Goal: Feedback & Contribution: Submit feedback/report problem

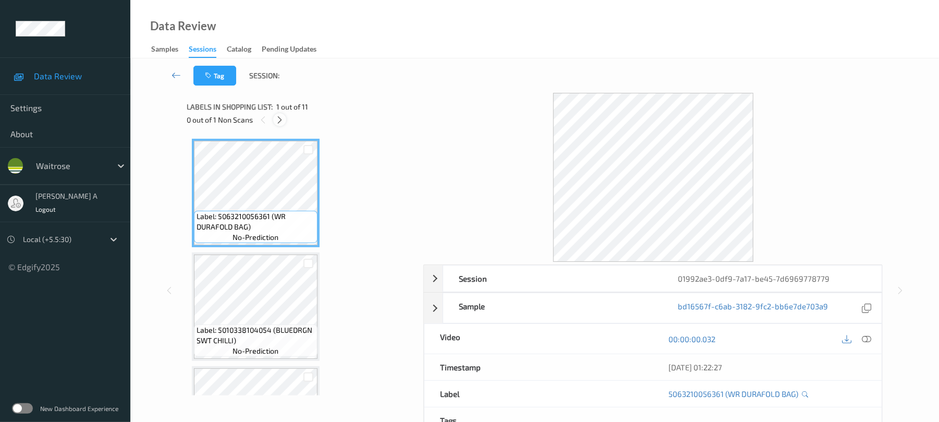
click at [285, 121] on div at bounding box center [279, 119] width 13 height 13
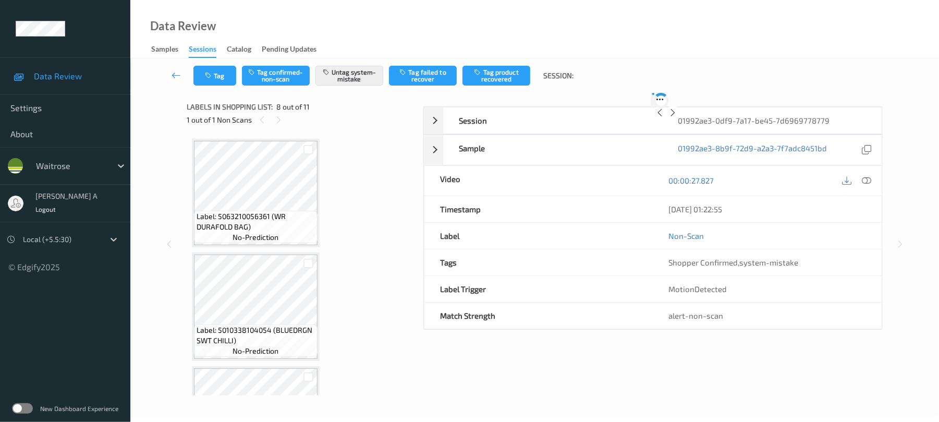
scroll to position [687, 0]
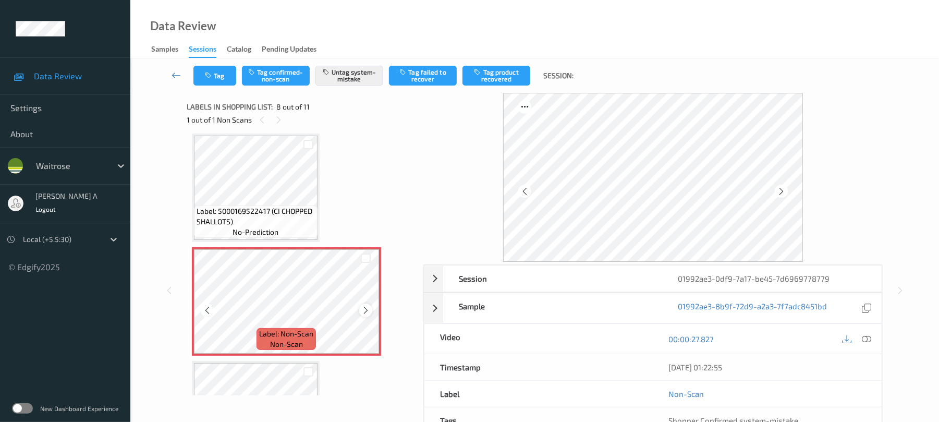
click at [365, 311] on icon at bounding box center [365, 309] width 9 height 9
click at [227, 77] on button "Tag" at bounding box center [214, 76] width 43 height 20
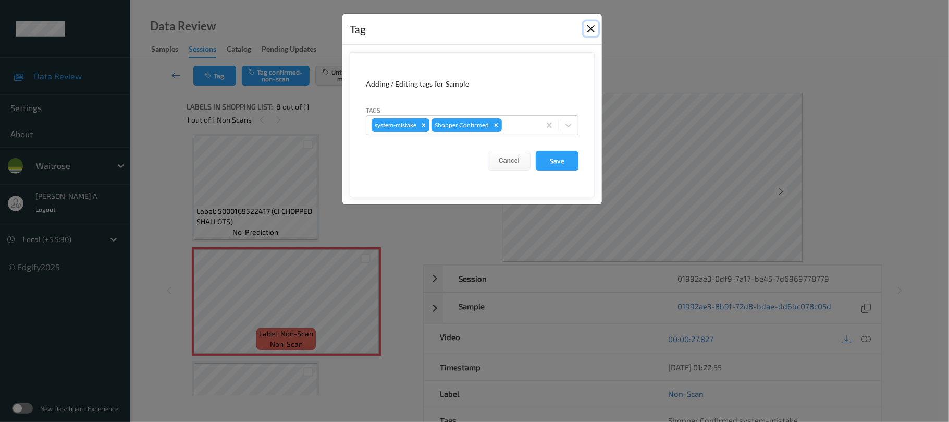
click at [591, 27] on button "Close" at bounding box center [591, 28] width 15 height 15
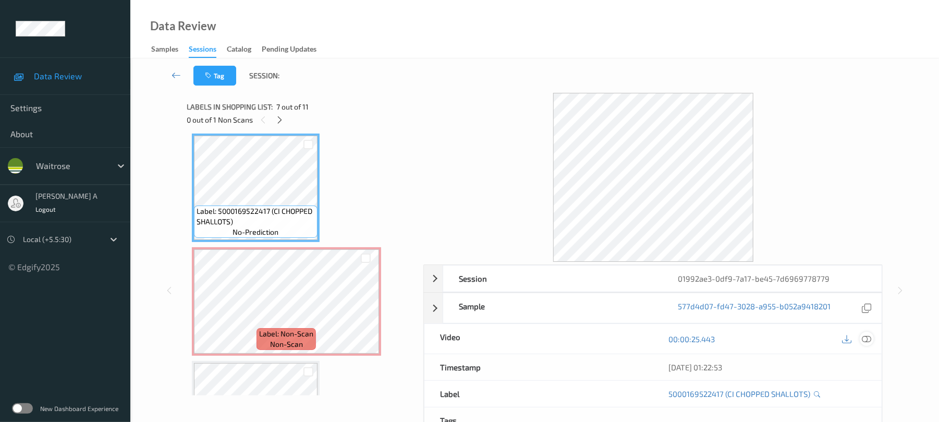
click at [870, 342] on icon at bounding box center [866, 338] width 9 height 9
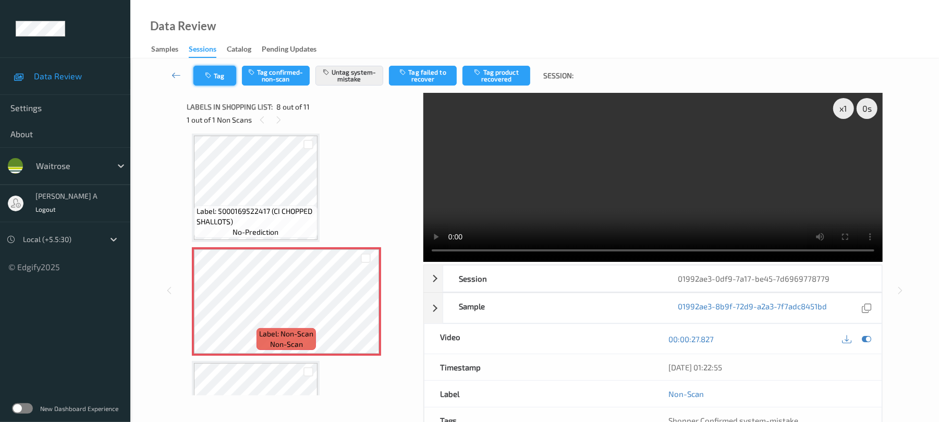
click at [219, 84] on button "Tag" at bounding box center [214, 76] width 43 height 20
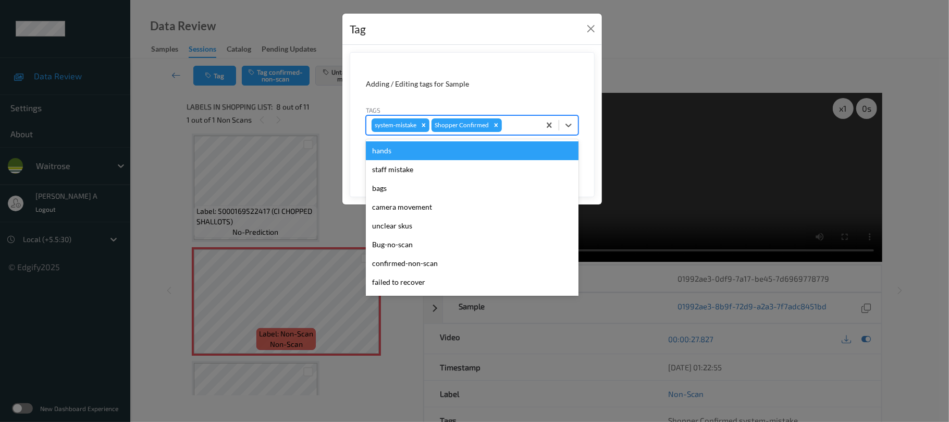
click at [521, 122] on div at bounding box center [519, 125] width 31 height 13
type input "un"
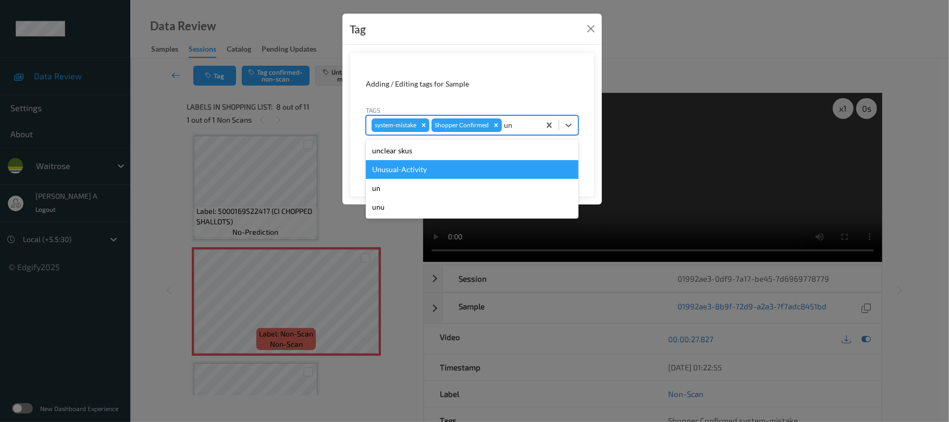
click at [397, 165] on div "Unusual-Activity" at bounding box center [472, 169] width 213 height 19
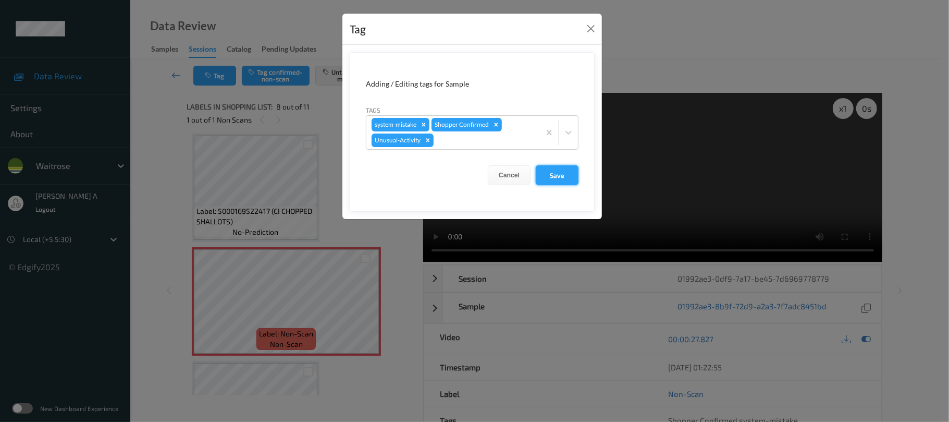
click at [545, 174] on button "Save" at bounding box center [557, 175] width 43 height 20
